Goal: Task Accomplishment & Management: Manage account settings

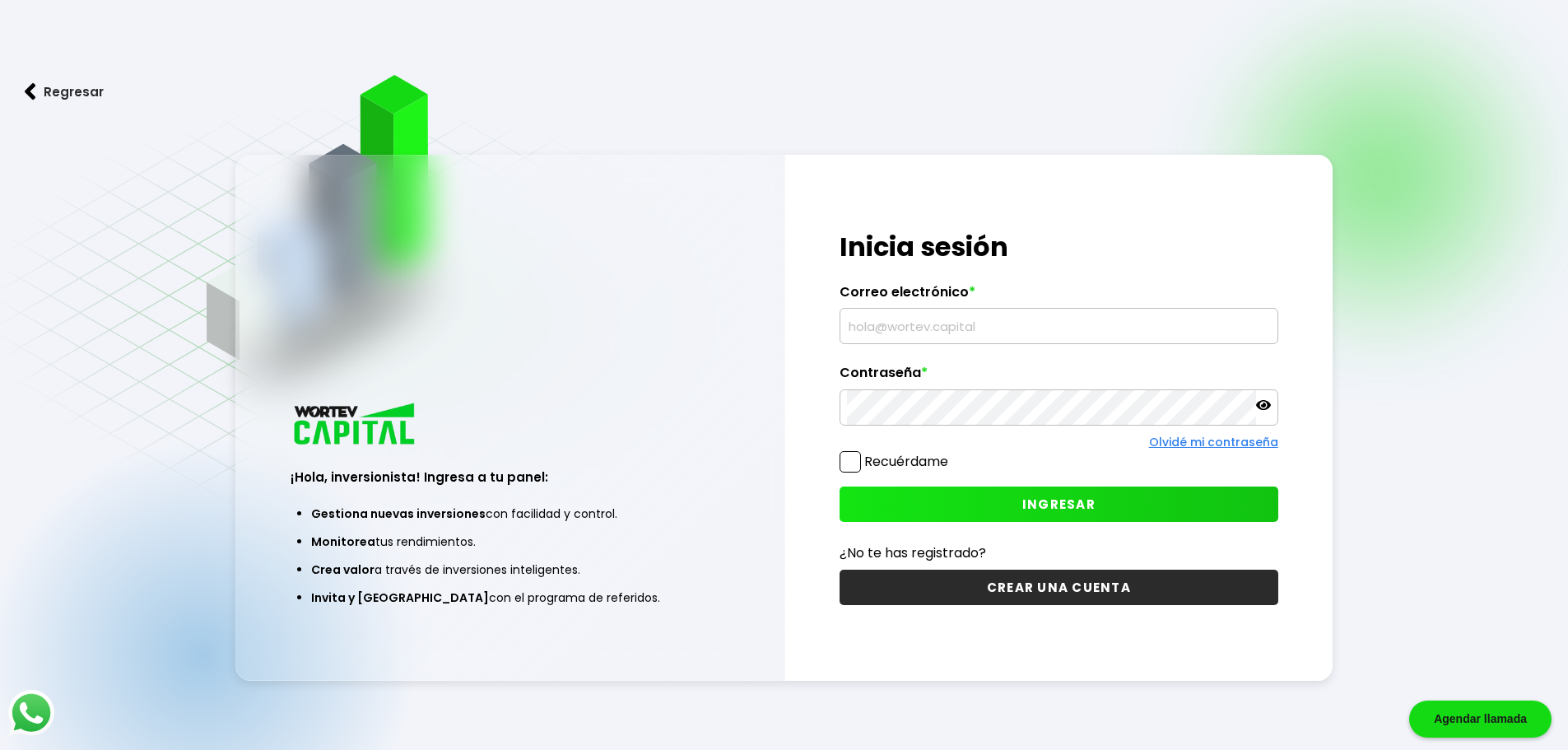
click at [1006, 324] on input "text" at bounding box center [1059, 326] width 424 height 35
click at [1006, 324] on input "ay" at bounding box center [1059, 326] width 424 height 35
type input "[PERSON_NAME][EMAIL_ADDRESS][DOMAIN_NAME]"
click at [1074, 492] on button "INGRESAR" at bounding box center [1058, 504] width 438 height 35
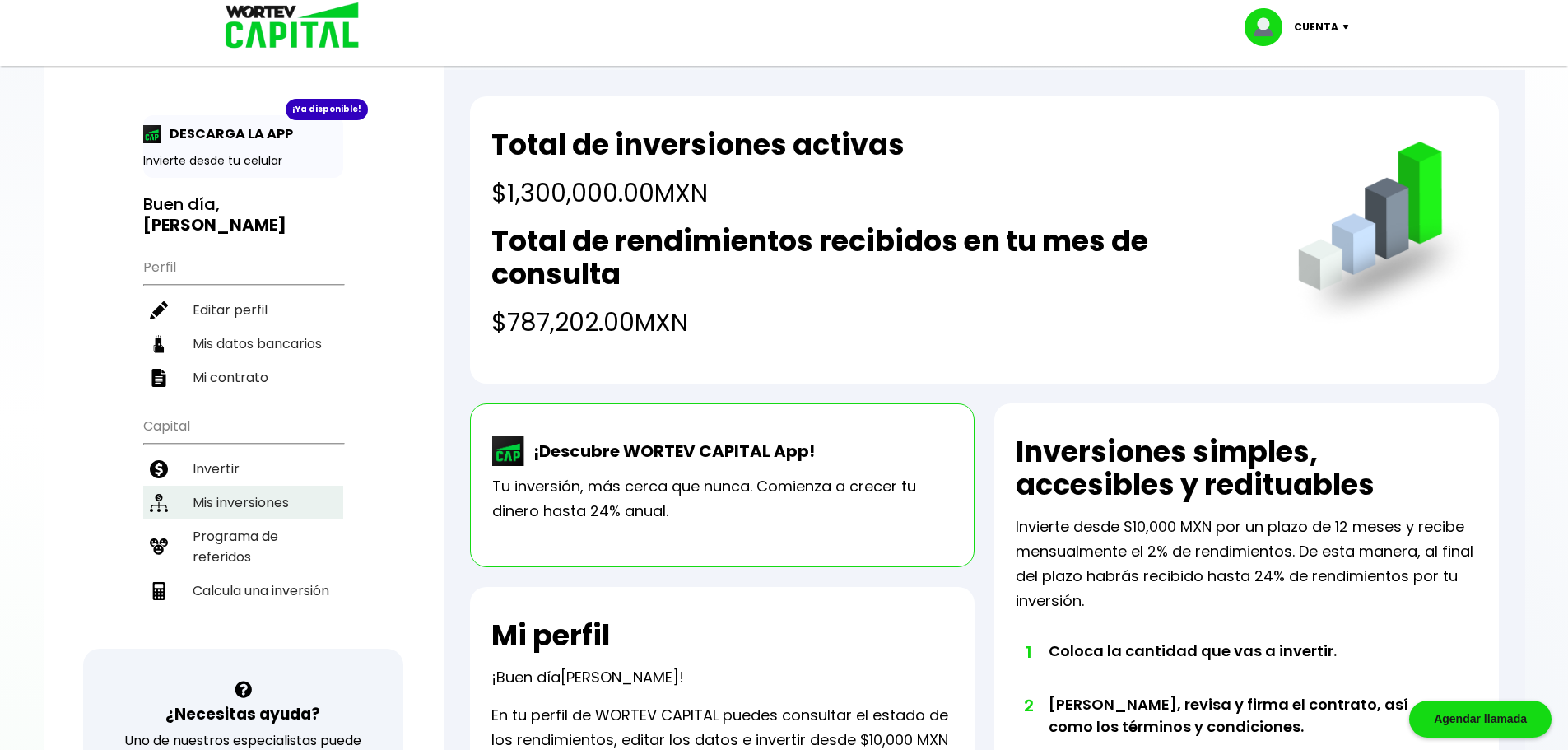
click at [234, 486] on li "Mis inversiones" at bounding box center [243, 502] width 200 height 34
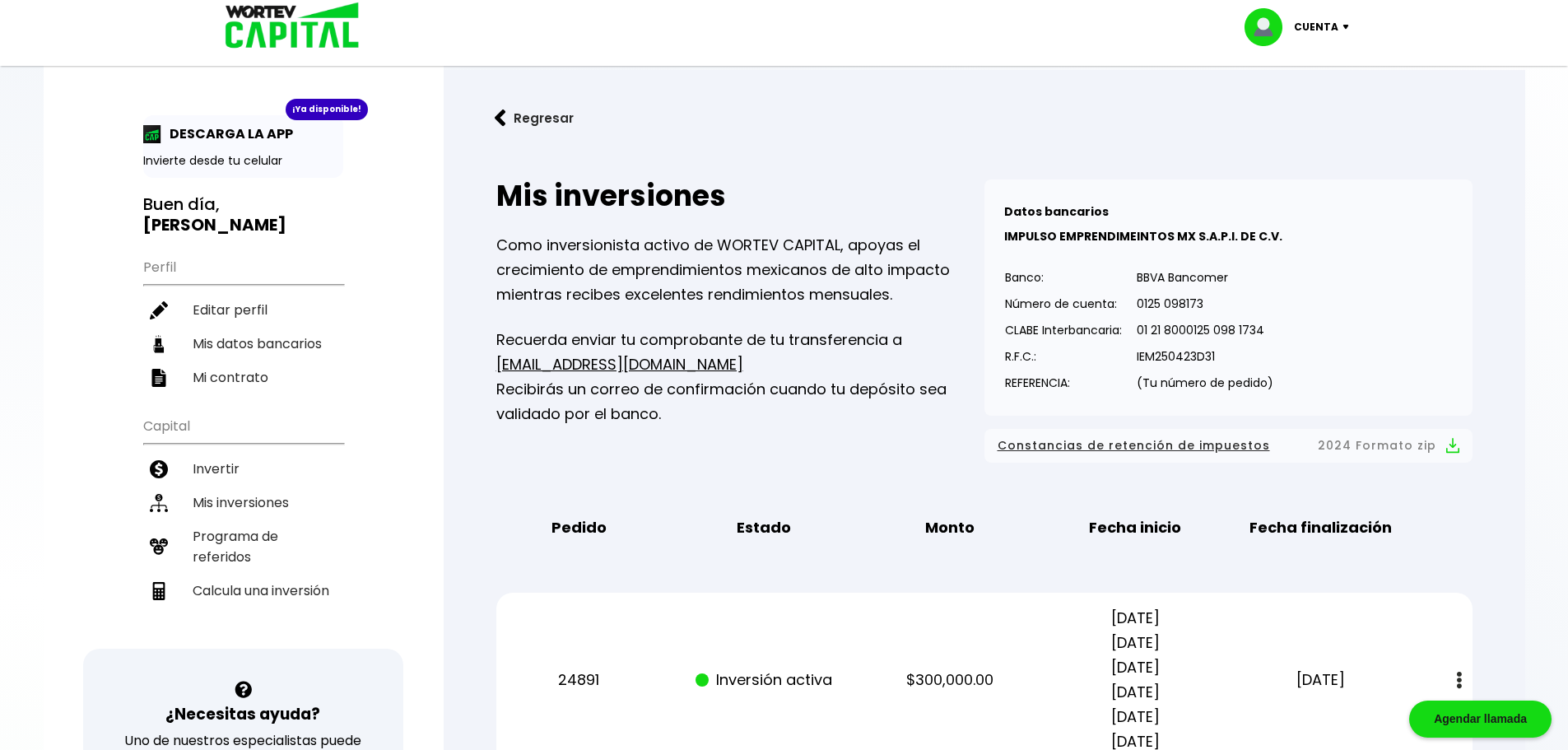
click at [1343, 25] on img at bounding box center [1348, 26] width 22 height 5
click at [1299, 111] on li "Cerrar sesión" at bounding box center [1299, 110] width 132 height 34
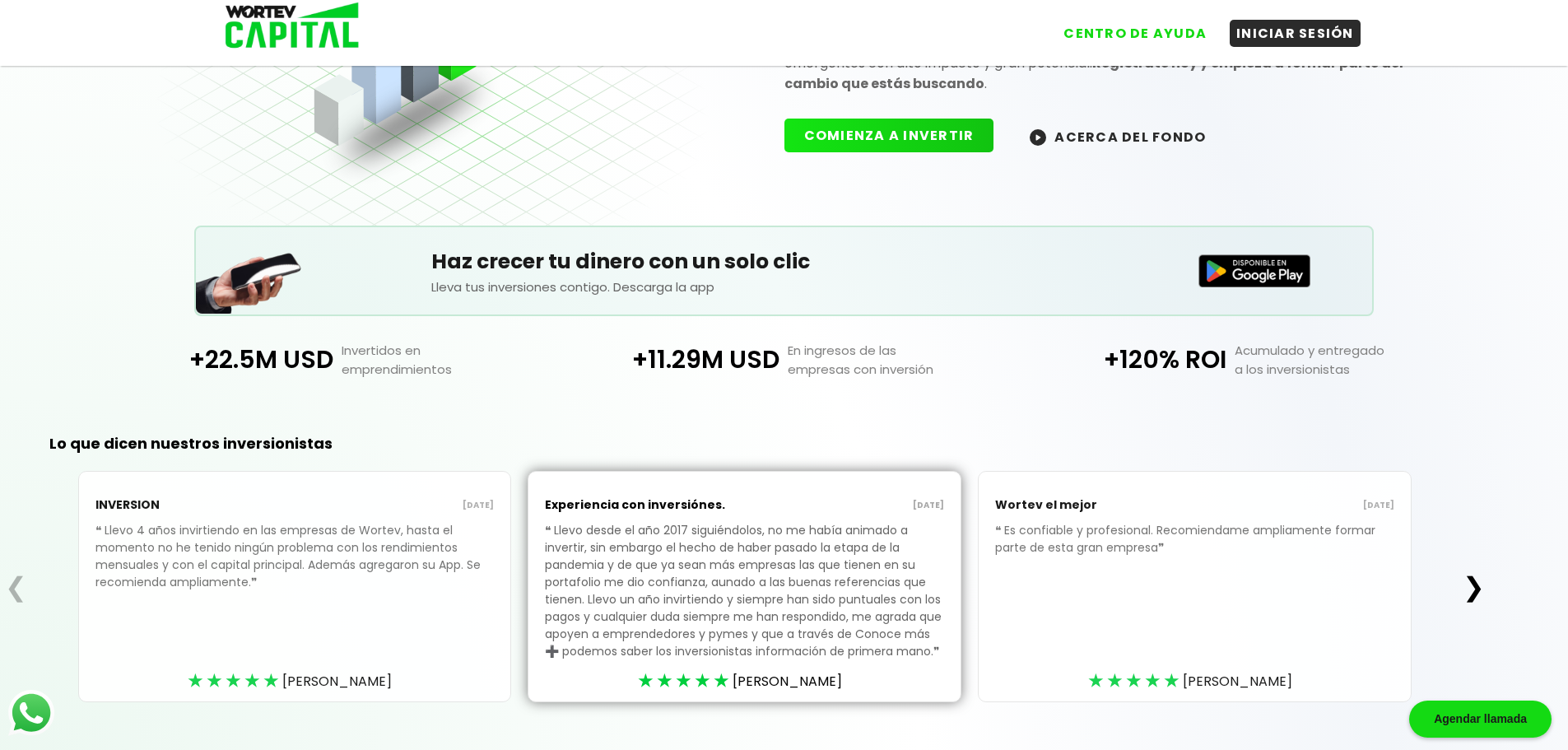
scroll to position [221, 0]
